Goal: Transaction & Acquisition: Purchase product/service

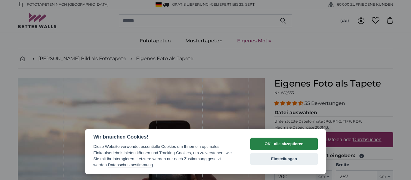
click at [293, 143] on button "OK - alle akzeptieren" at bounding box center [284, 144] width 67 height 13
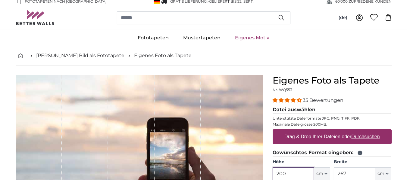
scroll to position [123, 0]
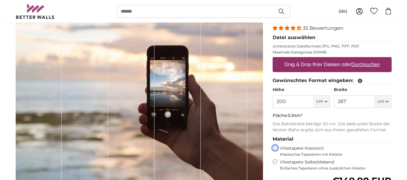
scroll to position [33, 0]
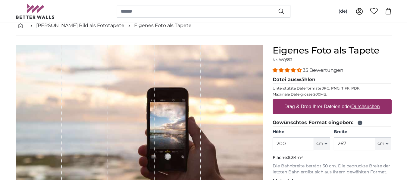
click at [367, 105] on u "Durchsuchen" at bounding box center [365, 106] width 28 height 5
click at [367, 101] on input "Drag & Drop Ihrer Dateien oder Durchsuchen" at bounding box center [332, 100] width 119 height 2
type input "**********"
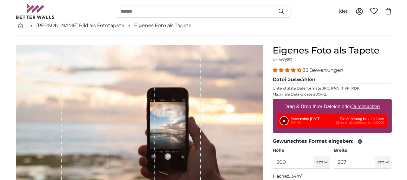
click at [285, 119] on button "Entfernen" at bounding box center [284, 121] width 8 height 8
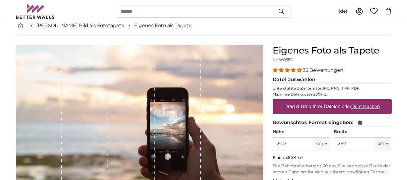
click at [302, 105] on label "Drag & Drop Ihrer Dateien oder Durchsuchen" at bounding box center [332, 107] width 100 height 12
click at [302, 101] on input "Drag & Drop Ihrer Dateien oder Durchsuchen" at bounding box center [332, 100] width 119 height 2
type input "**********"
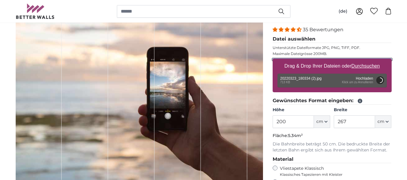
scroll to position [63, 0]
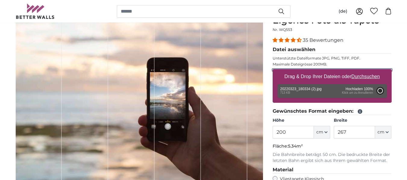
type input "72"
type input "125.3"
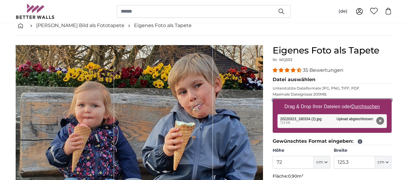
scroll to position [63, 0]
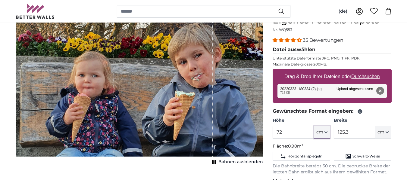
click at [322, 133] on span "cm" at bounding box center [319, 132] width 7 height 6
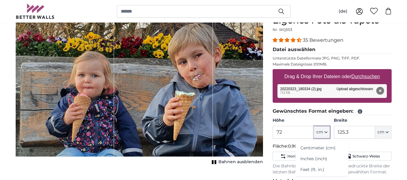
click at [325, 130] on button "cm" at bounding box center [322, 132] width 16 height 13
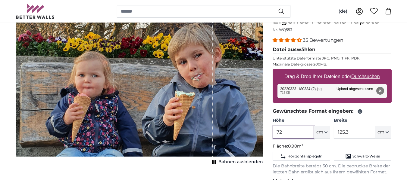
click at [292, 130] on input "72" at bounding box center [293, 132] width 41 height 13
type input "7"
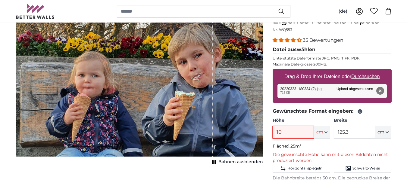
type input "1"
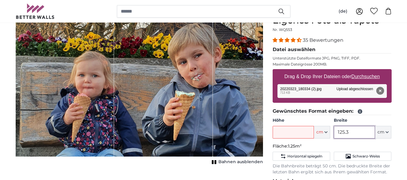
click at [358, 134] on input "125.3" at bounding box center [354, 132] width 41 height 13
type input "1"
type input "150"
click at [372, 142] on fieldset "Gewünschtes Format eingeben: Höhe ft cm Centimeter (cm) Inches (inch) Feet (ft.…" at bounding box center [332, 142] width 119 height 68
click at [299, 131] on input "Höhe" at bounding box center [293, 132] width 41 height 13
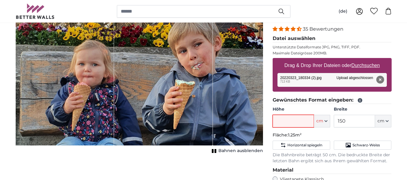
scroll to position [93, 0]
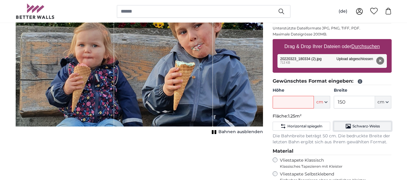
click at [369, 127] on span "Schwarz-Weiss" at bounding box center [365, 126] width 27 height 5
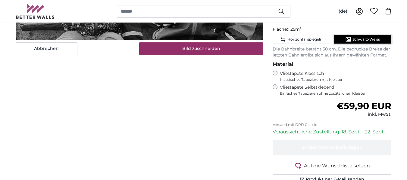
scroll to position [214, 0]
